Goal: Entertainment & Leisure: Consume media (video, audio)

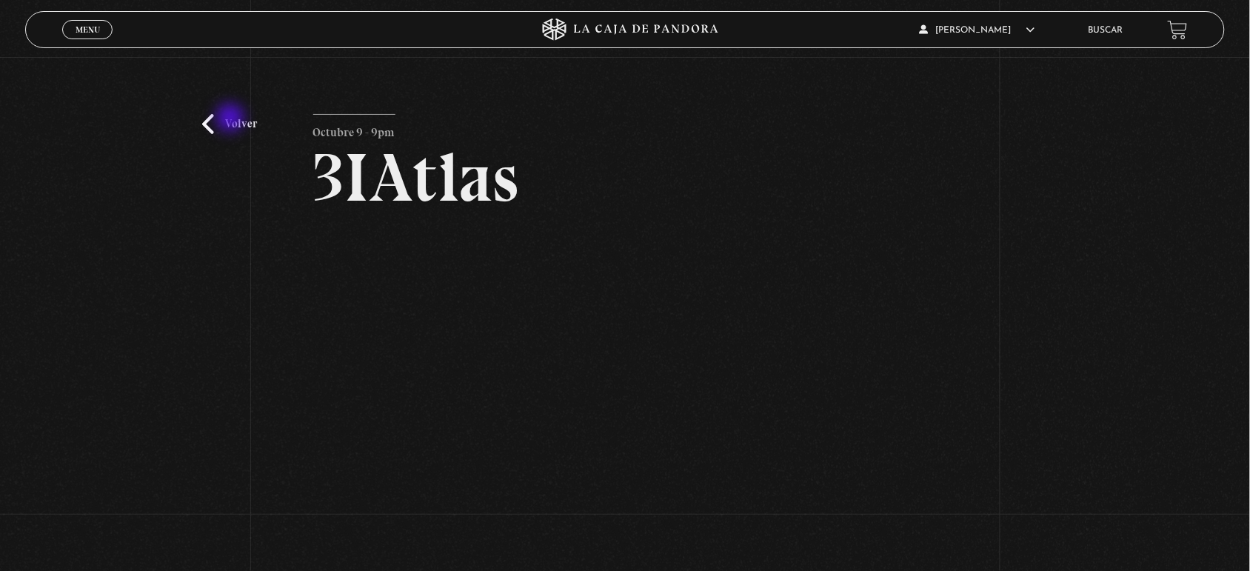
click at [232, 119] on link "Volver" at bounding box center [229, 124] width 55 height 20
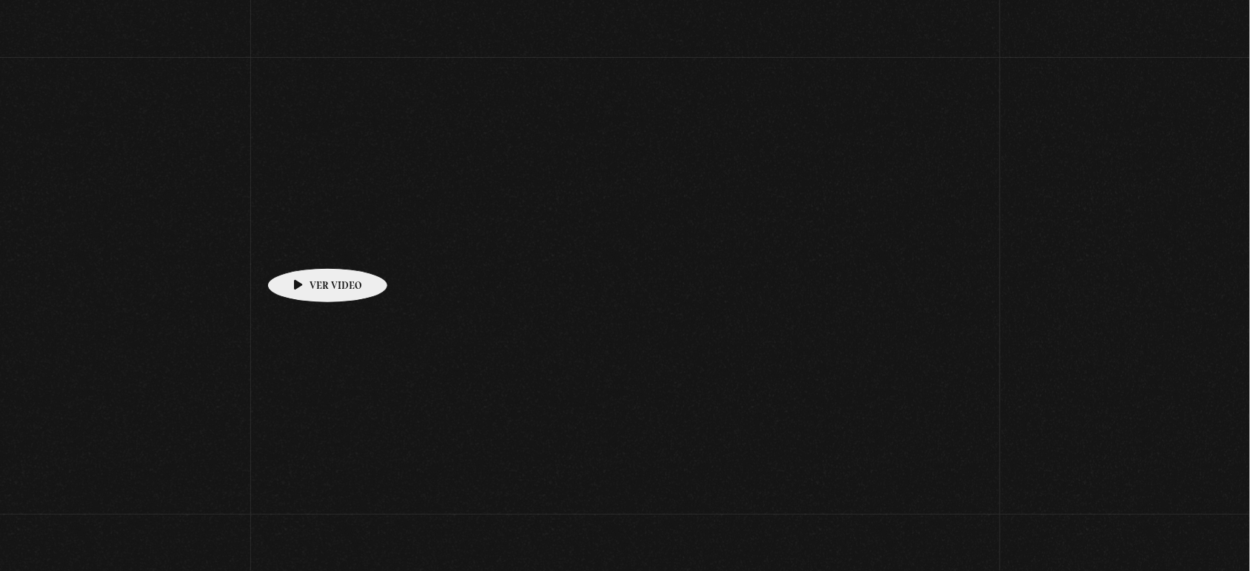
scroll to position [173, 0]
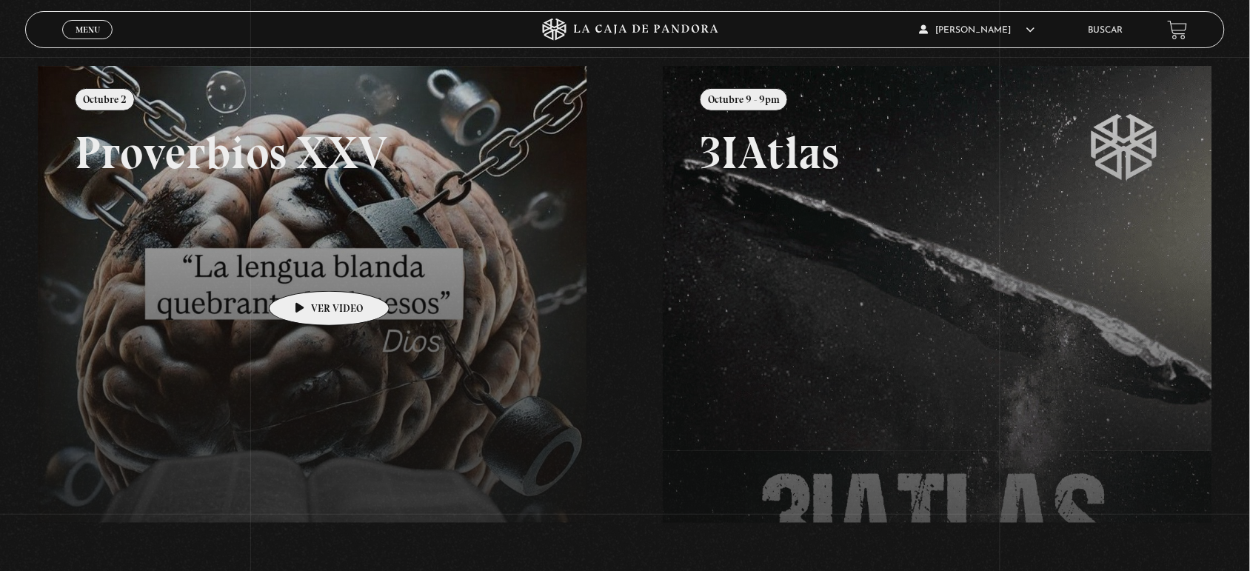
click at [306, 269] on link at bounding box center [663, 351] width 1250 height 571
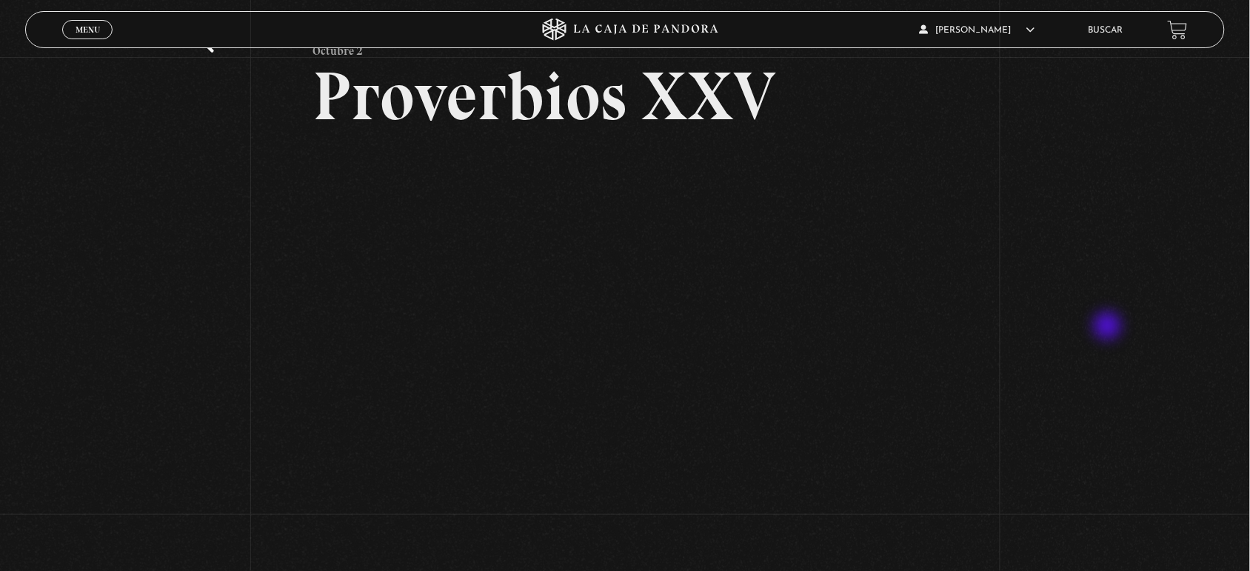
scroll to position [93, 0]
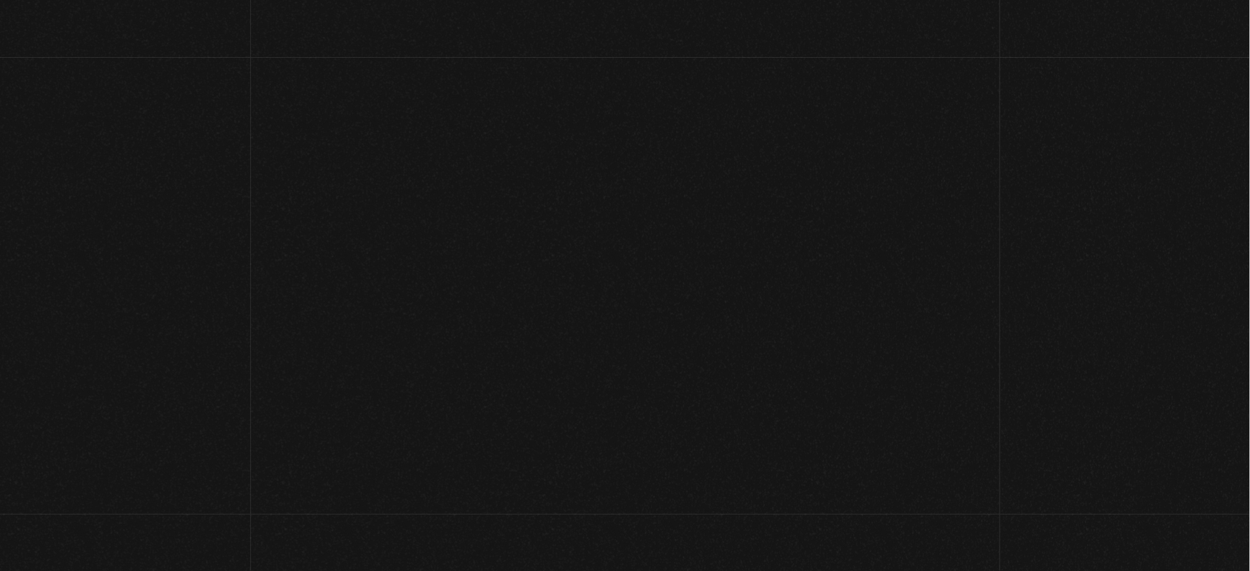
scroll to position [93, 0]
